Goal: Transaction & Acquisition: Purchase product/service

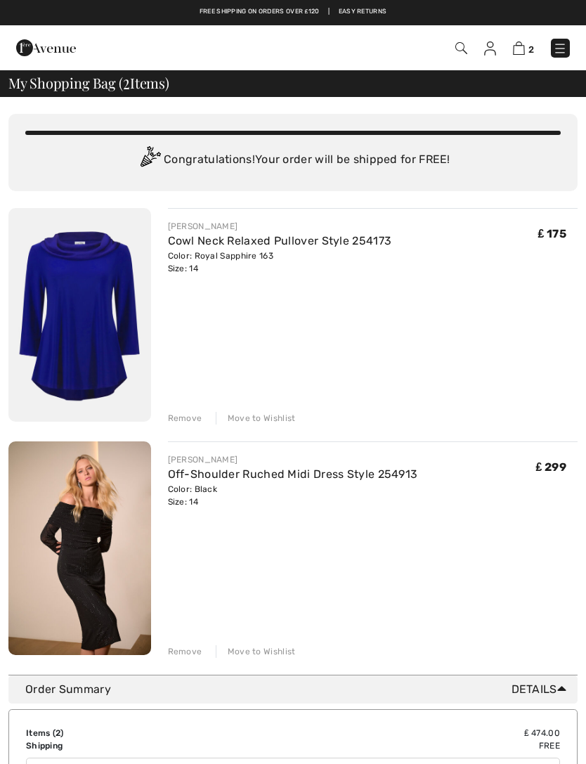
click at [72, 315] on img at bounding box center [79, 315] width 143 height 214
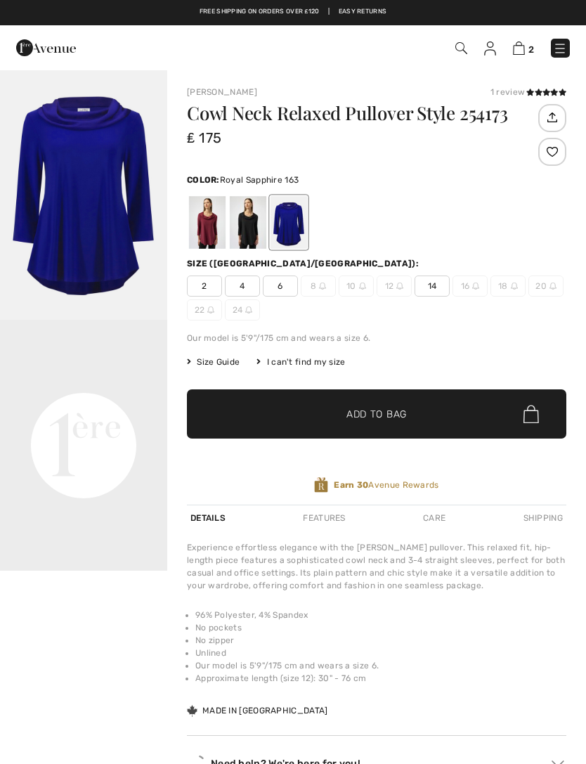
checkbox input "true"
click at [208, 227] on div at bounding box center [207, 222] width 37 height 53
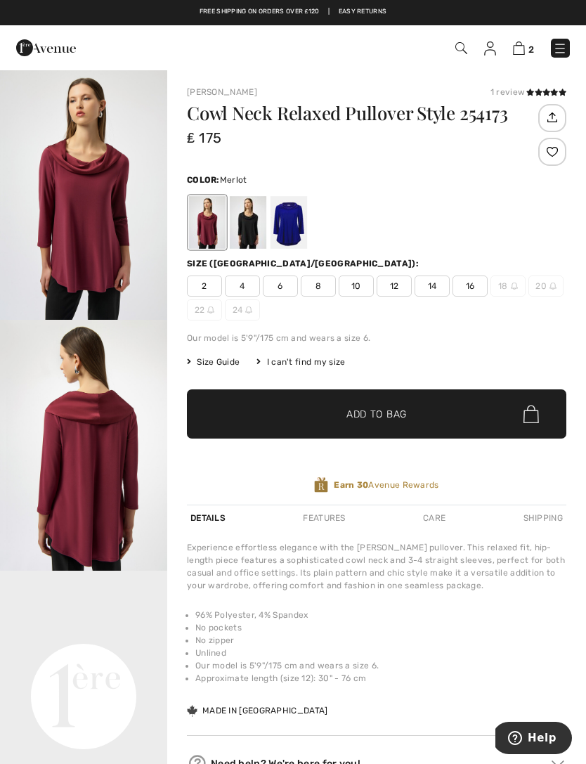
click at [517, 53] on img at bounding box center [519, 47] width 12 height 13
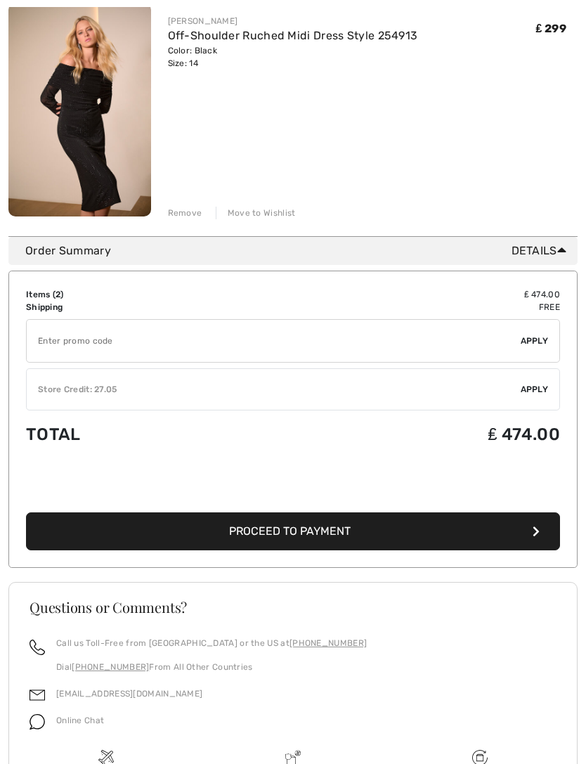
scroll to position [439, 0]
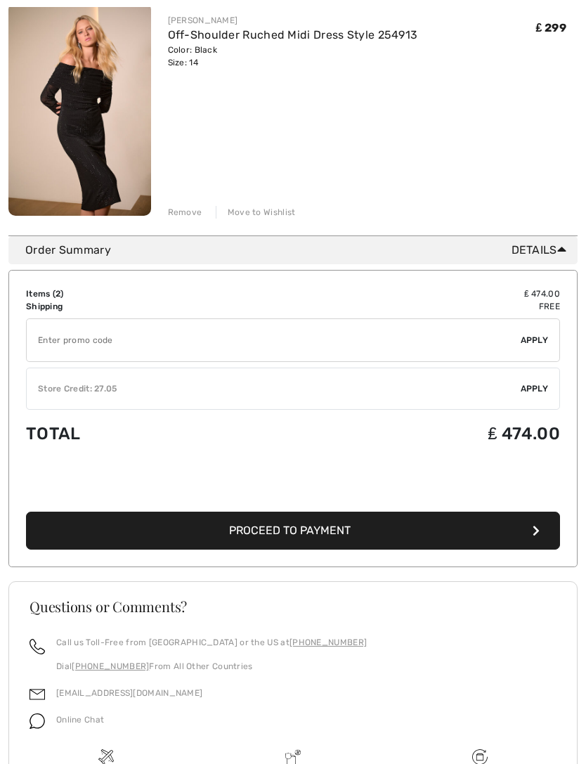
click at [355, 529] on button "Proceed to Payment" at bounding box center [293, 531] width 534 height 38
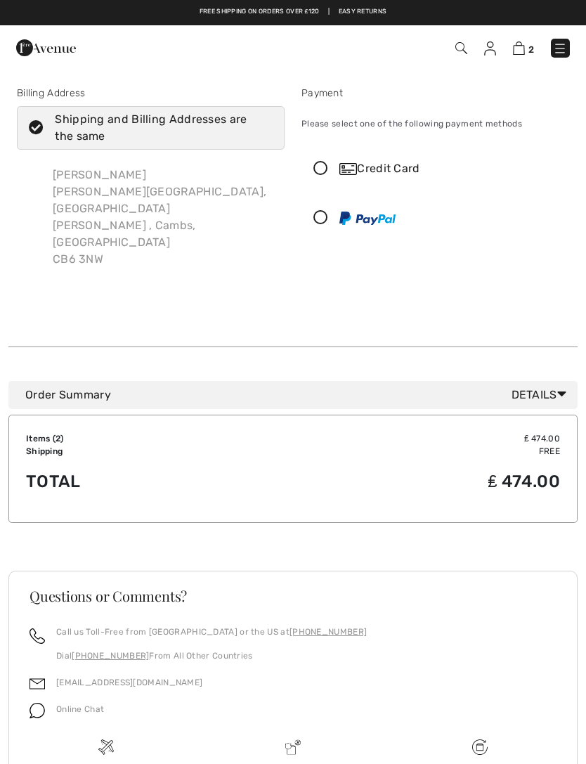
click at [44, 129] on icon at bounding box center [36, 128] width 37 height 15
click at [263, 129] on input "Shipping and Billing Addresses are the same" at bounding box center [267, 128] width 9 height 42
checkbox input "false"
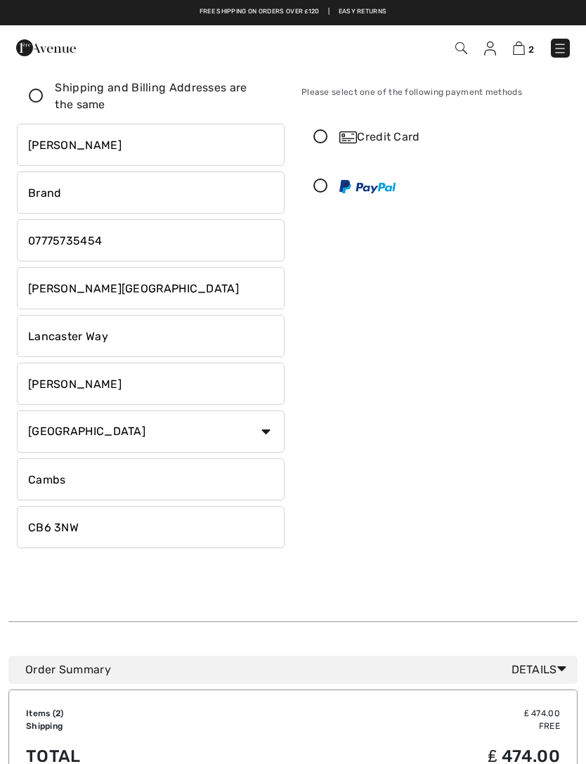
scroll to position [42, 0]
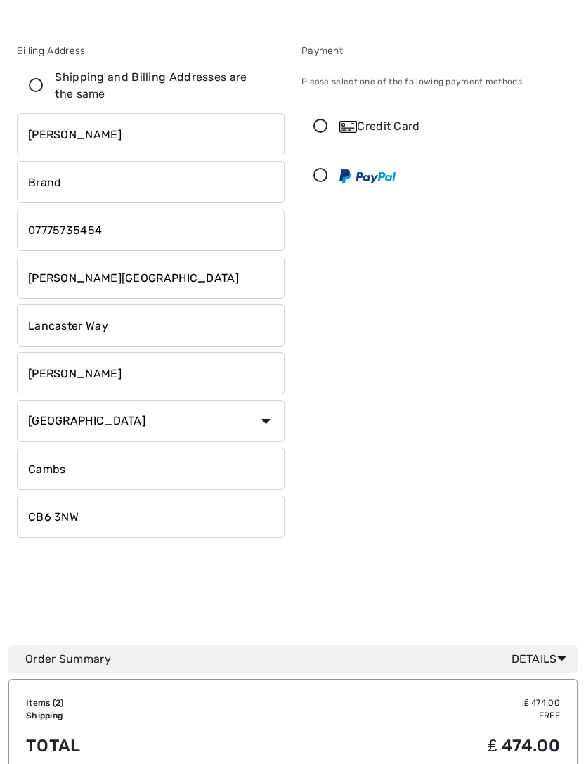
click at [321, 121] on icon at bounding box center [320, 126] width 37 height 15
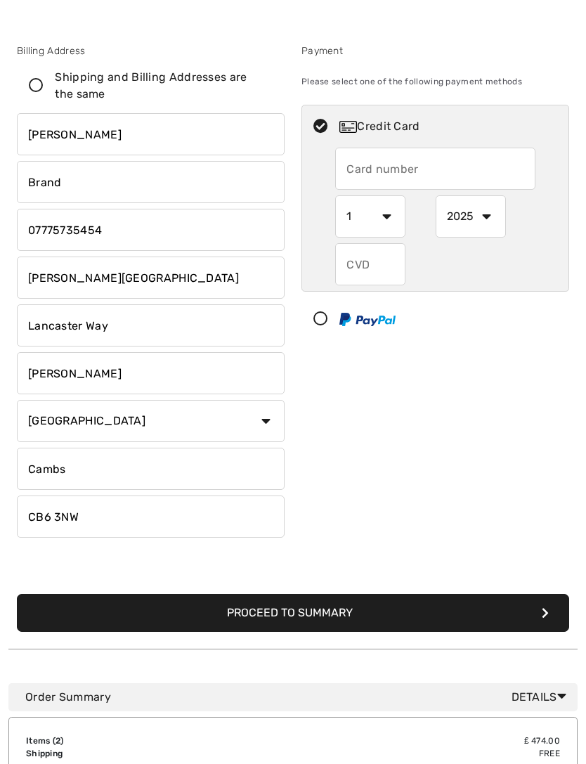
click at [406, 173] on input "text" at bounding box center [435, 169] width 200 height 42
type input "5521573064639888"
click at [390, 216] on select "1 2 3 4 5 6 7 8 9 10 11 12" at bounding box center [370, 216] width 70 height 42
select select "11"
click at [485, 220] on select "2025 2026 2027 2028 2029 2030 2031 2032 2033 2034 2035" at bounding box center [471, 216] width 70 height 42
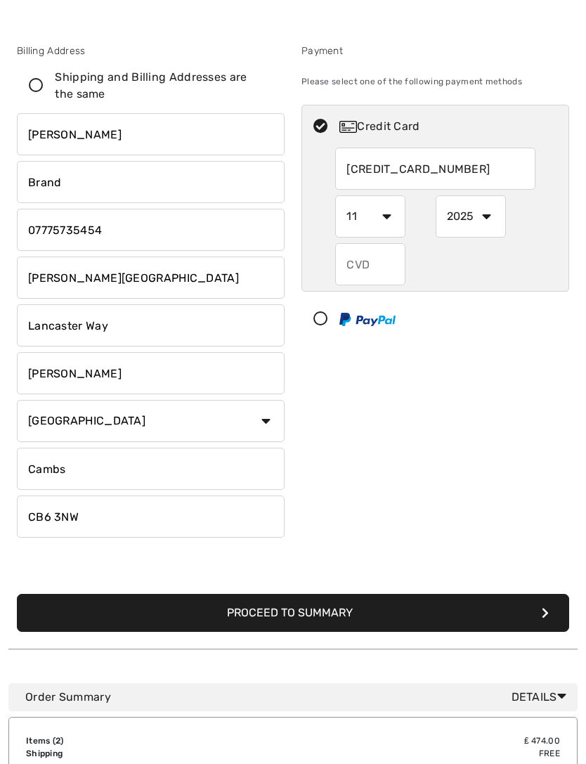
select select "2029"
click at [373, 263] on input "text" at bounding box center [370, 264] width 70 height 42
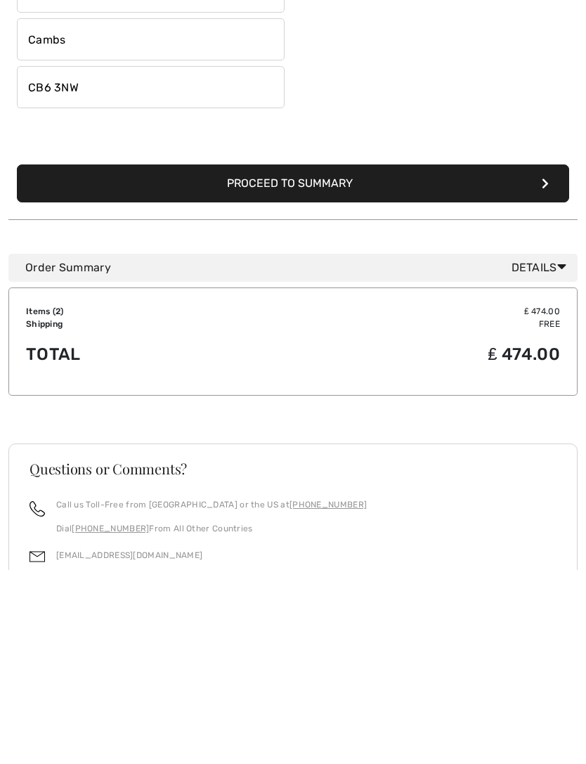
type input "964"
click at [330, 358] on button "Proceed to Summary" at bounding box center [293, 377] width 552 height 38
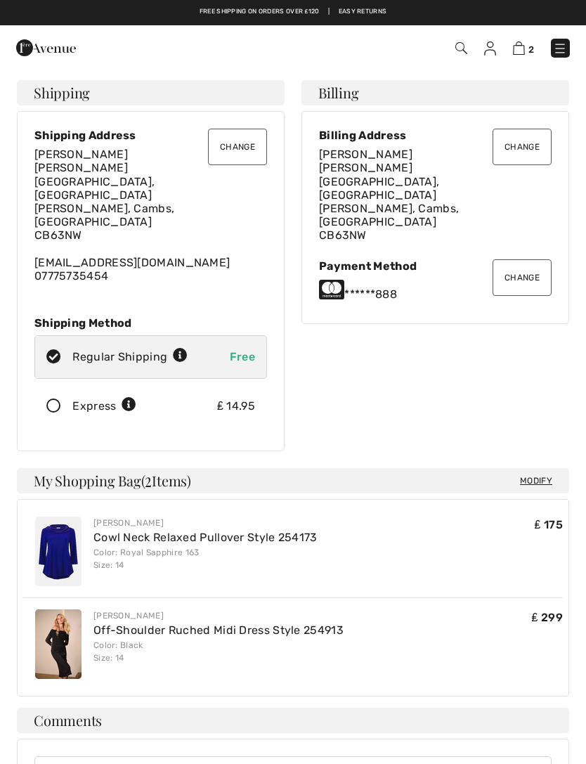
click at [251, 155] on button "Change" at bounding box center [237, 147] width 59 height 37
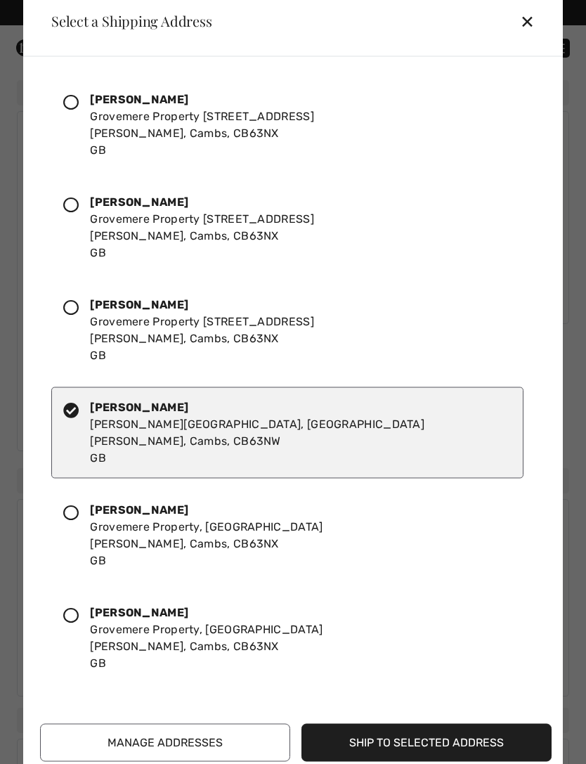
click at [78, 98] on icon at bounding box center [70, 101] width 15 height 15
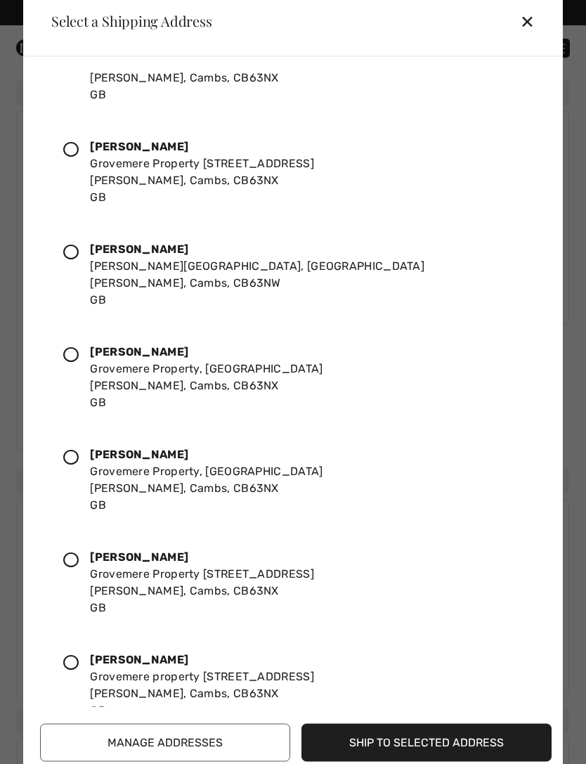
scroll to position [163, 0]
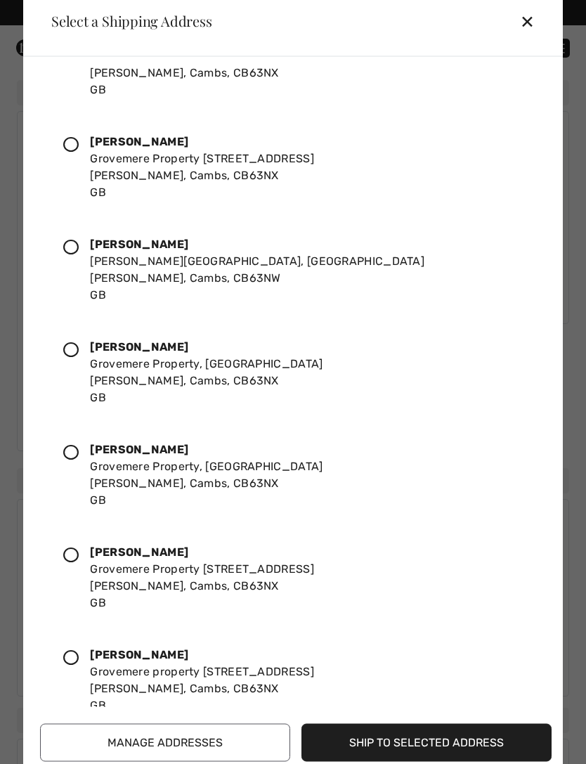
click at [431, 742] on button "Ship to Selected Address" at bounding box center [426, 742] width 250 height 38
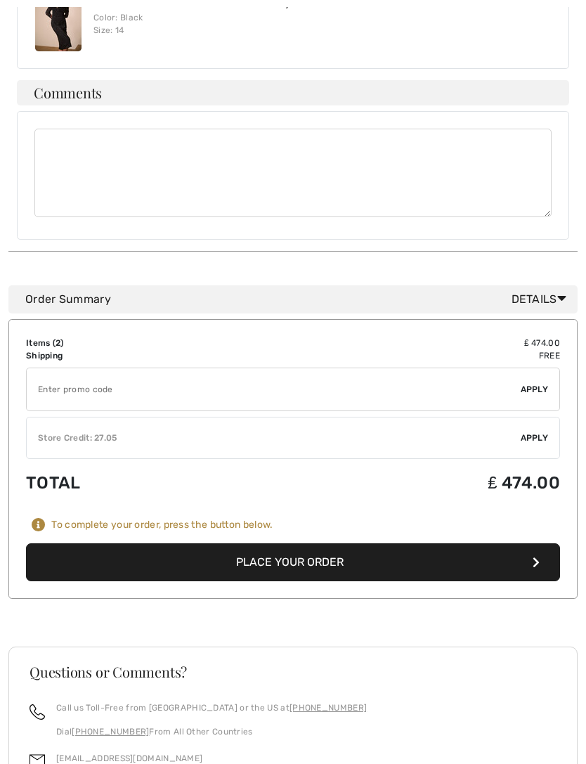
scroll to position [613, 0]
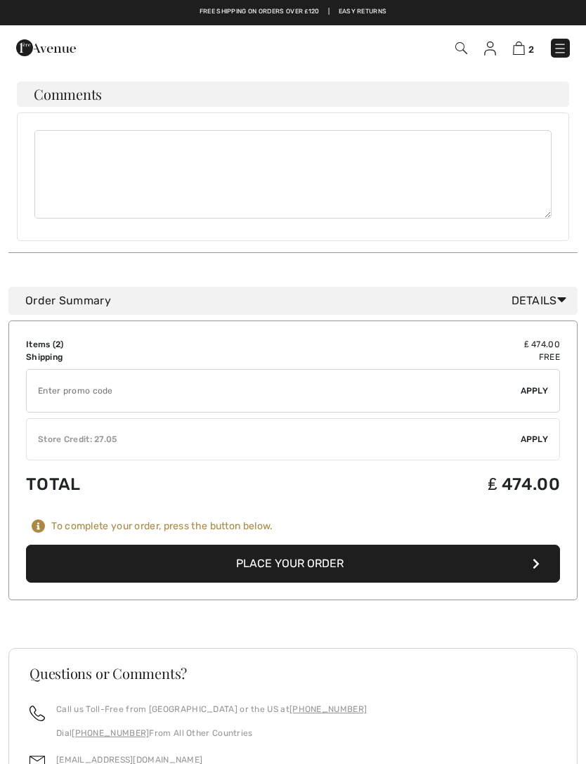
click at [326, 548] on button "Place Your Order" at bounding box center [293, 564] width 534 height 38
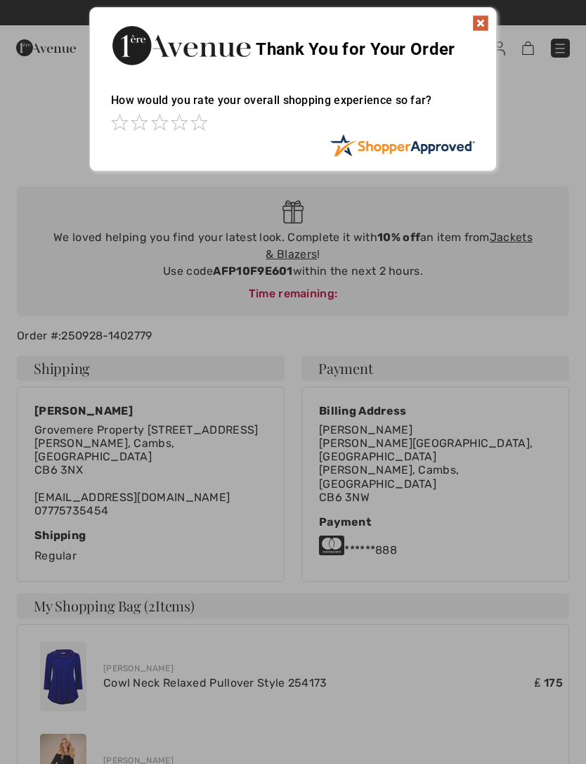
click at [484, 30] on img at bounding box center [480, 23] width 17 height 17
